Goal: Task Accomplishment & Management: Use online tool/utility

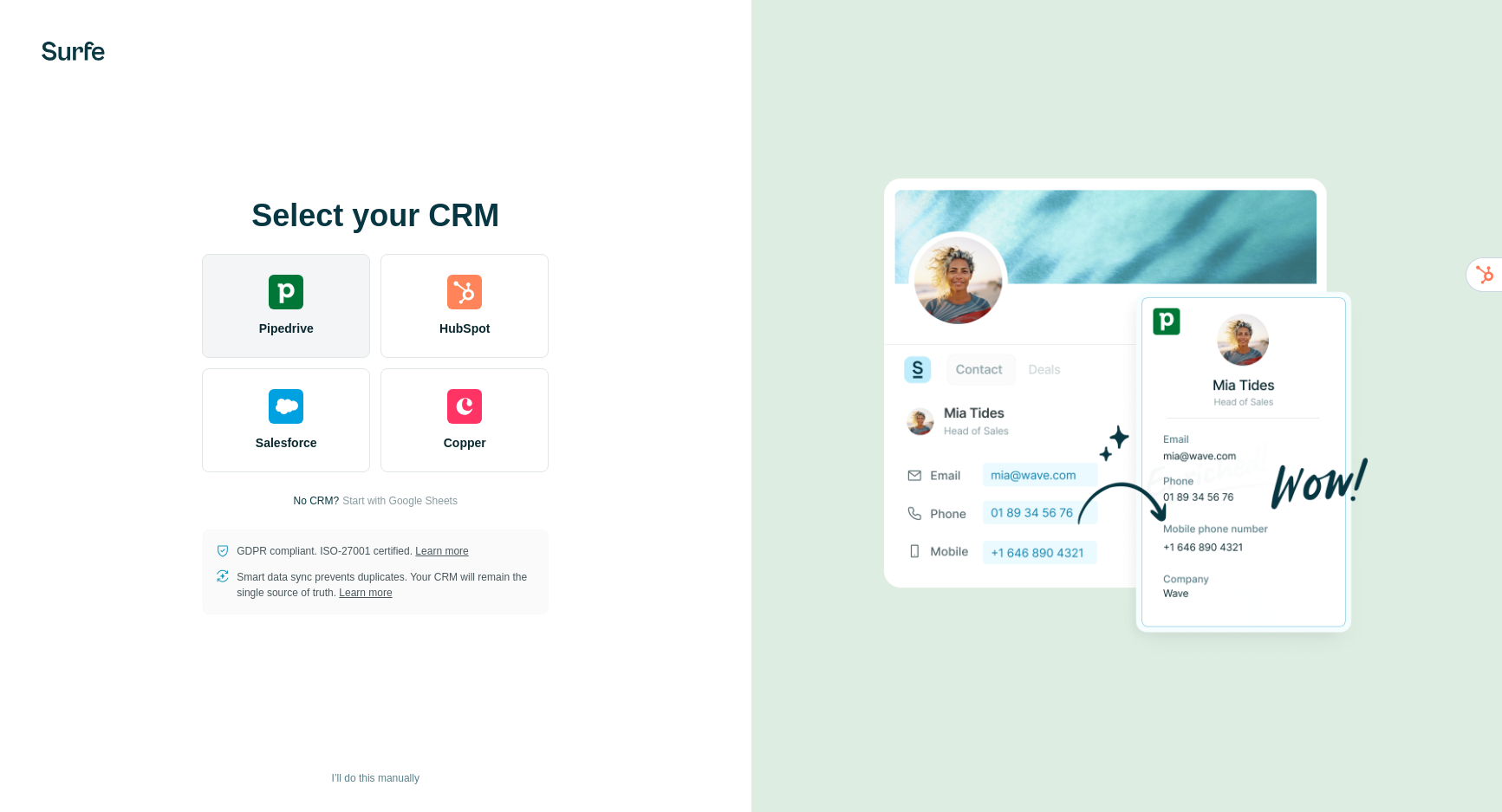
click at [286, 298] on img at bounding box center [287, 293] width 35 height 35
click at [270, 288] on img at bounding box center [287, 293] width 35 height 35
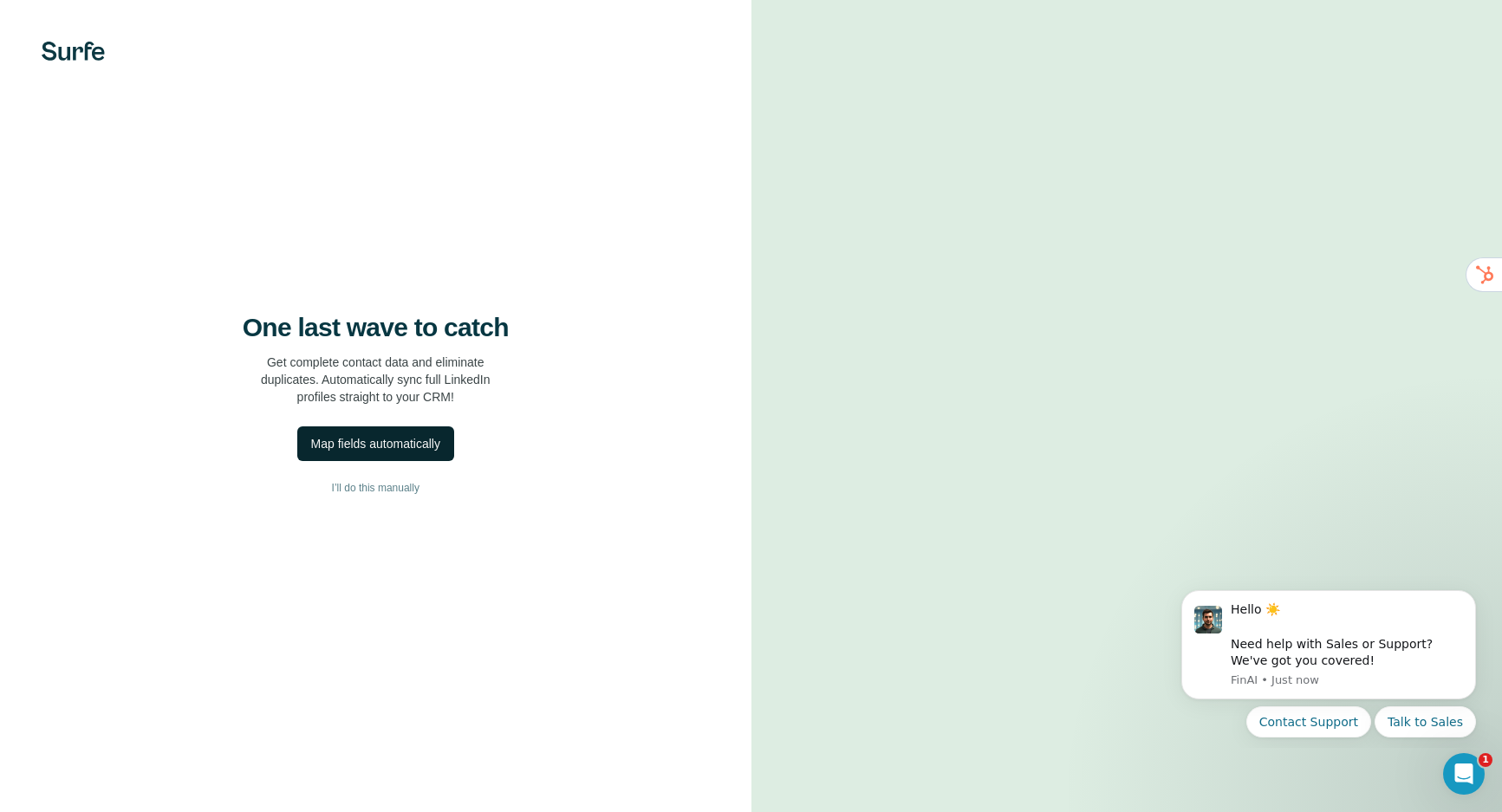
click at [402, 445] on div "Map fields automatically" at bounding box center [375, 444] width 129 height 18
